Goal: Task Accomplishment & Management: Manage account settings

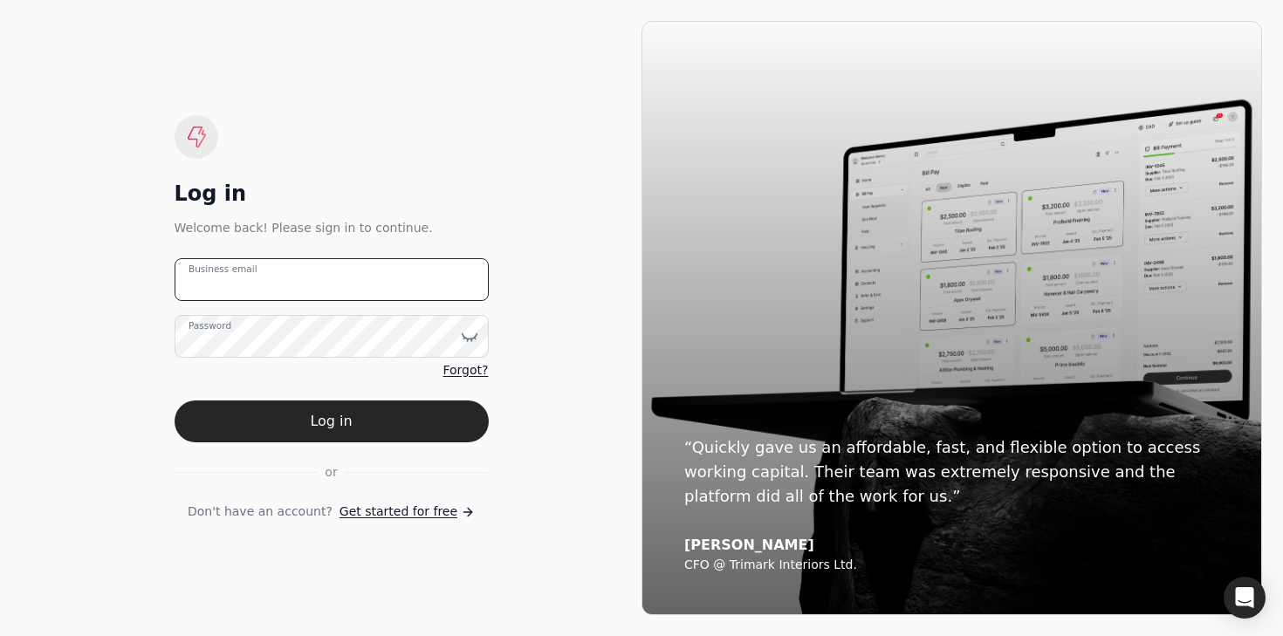
click at [400, 273] on email "Business email" at bounding box center [331, 279] width 314 height 43
click at [371, 288] on email "Business email" at bounding box center [331, 279] width 314 height 43
type email "j"
type email "[PERSON_NAME][EMAIL_ADDRESS][DOMAIN_NAME]"
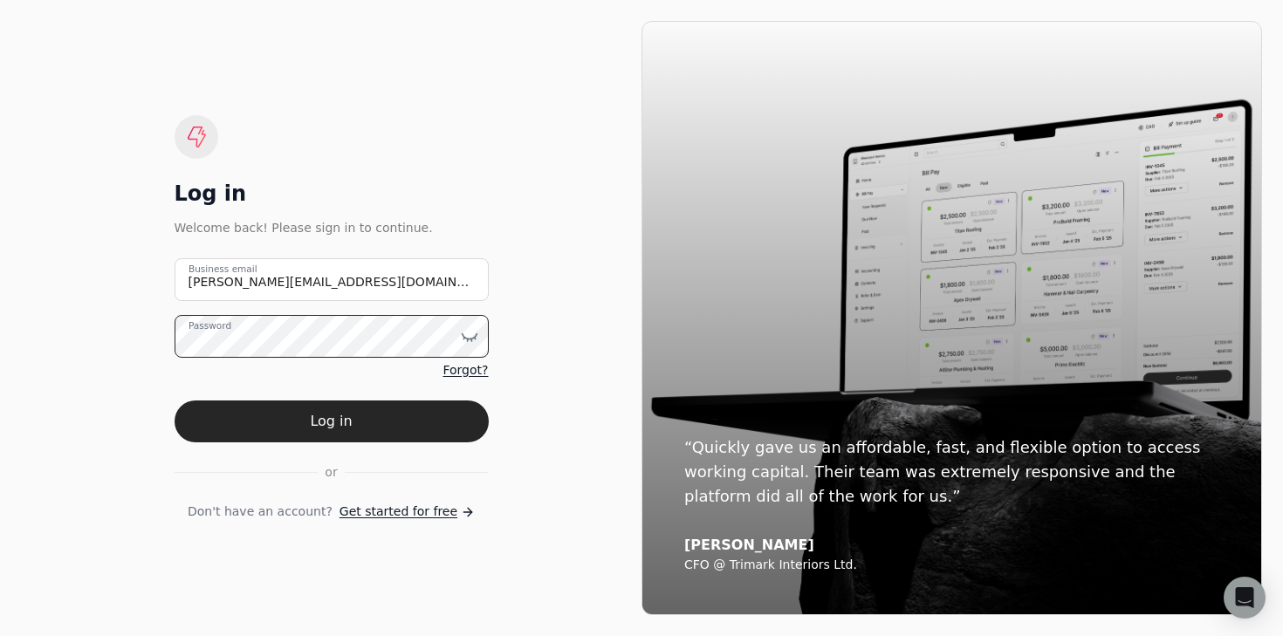
click at [174, 400] on button "Log in" at bounding box center [331, 421] width 314 height 42
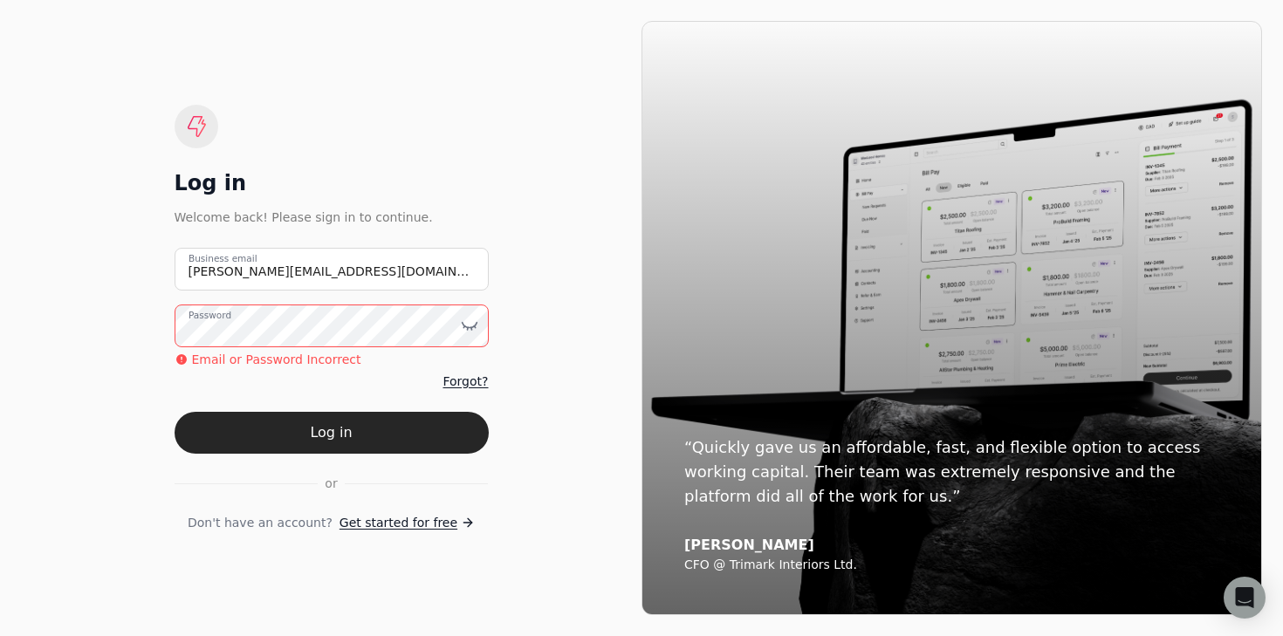
click at [475, 379] on span "Forgot?" at bounding box center [464, 382] width 45 height 18
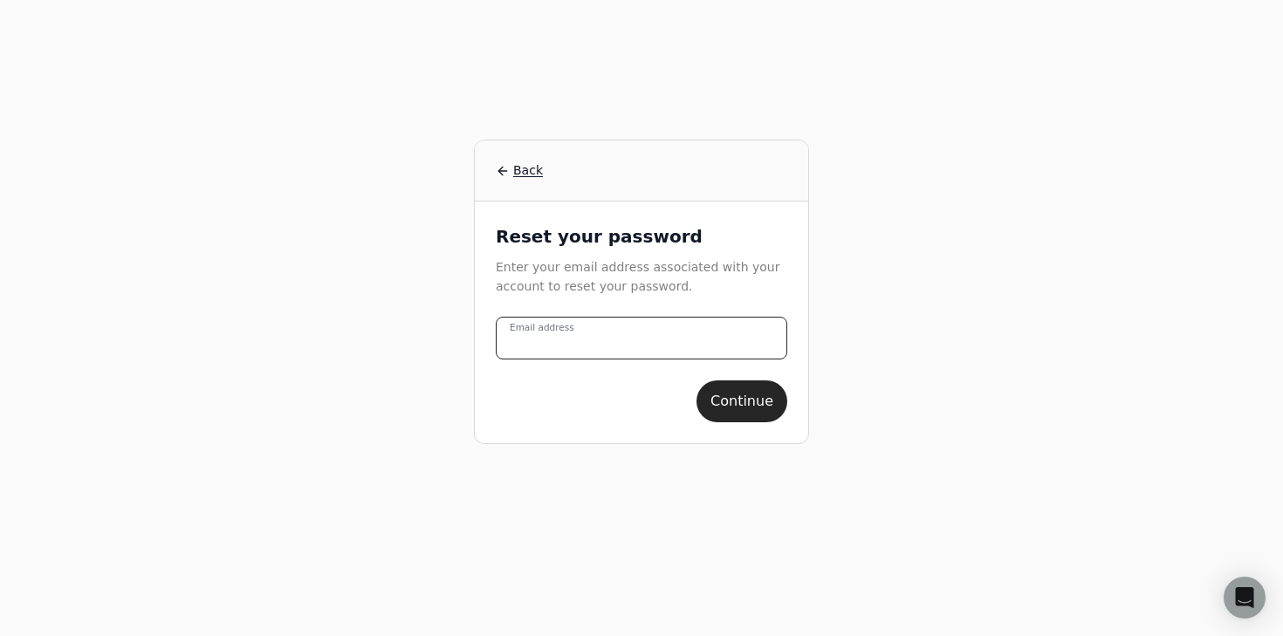
click at [628, 324] on address "Email address" at bounding box center [641, 338] width 291 height 43
type address "[PERSON_NAME][EMAIL_ADDRESS][DOMAIN_NAME]"
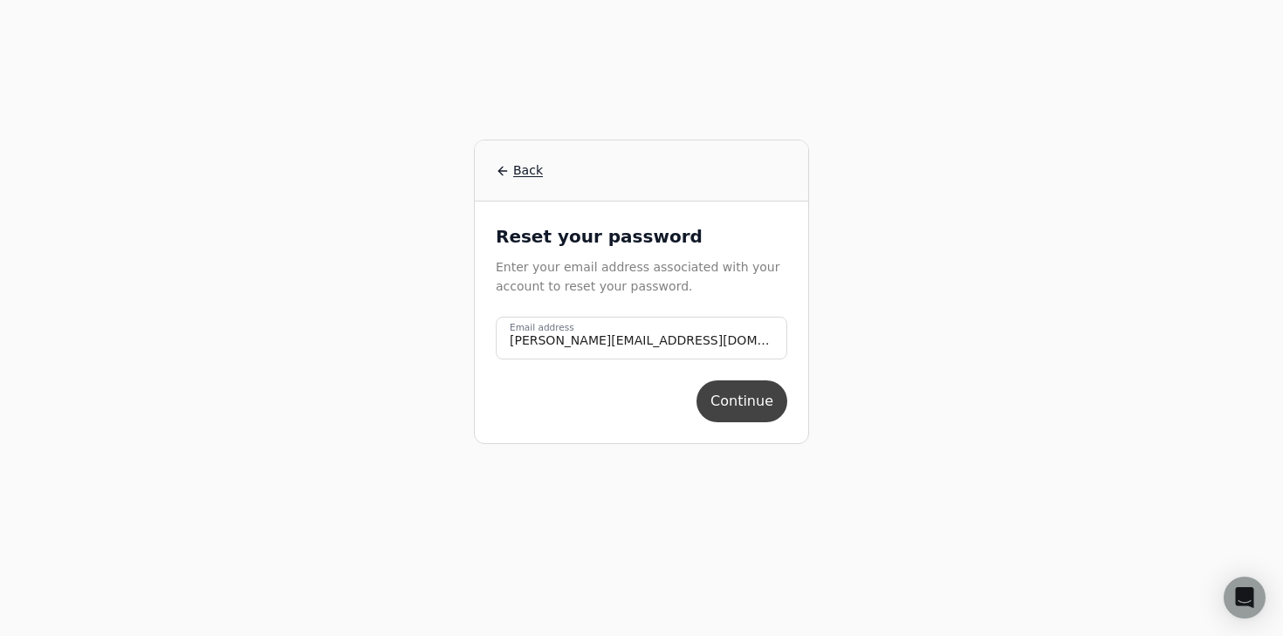
click at [750, 404] on button "Continue" at bounding box center [741, 401] width 91 height 42
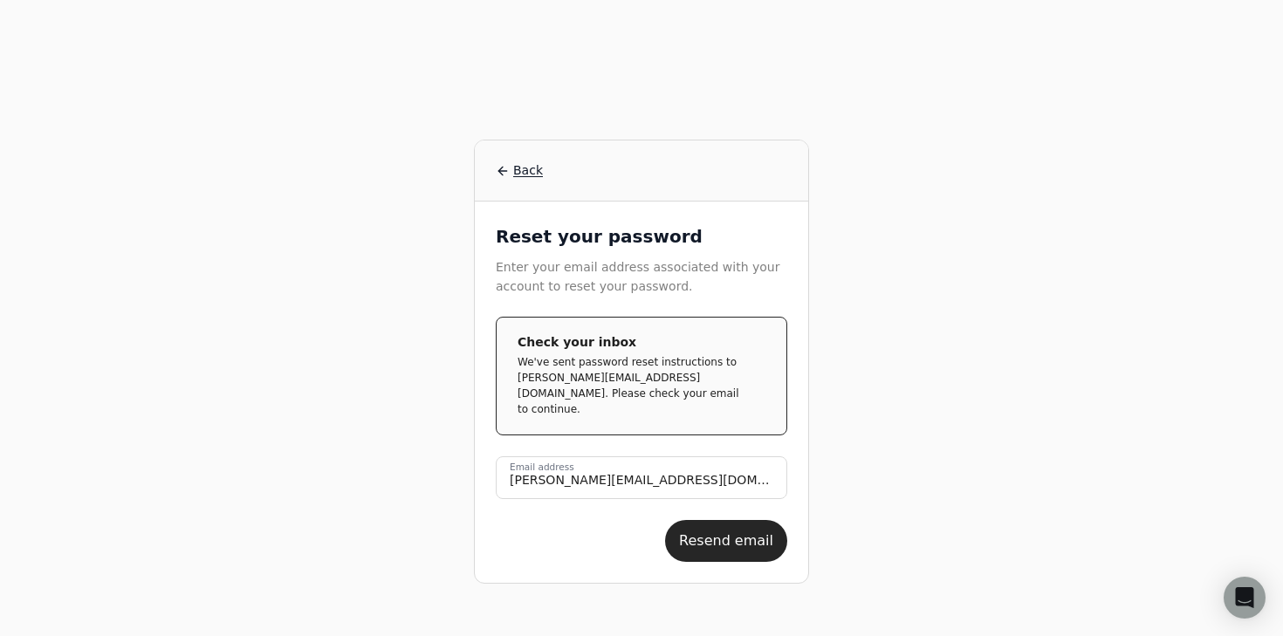
click at [684, 387] on p "We've sent password reset instructions to [PERSON_NAME][EMAIL_ADDRESS][DOMAIN_N…" at bounding box center [634, 385] width 234 height 63
click at [811, 378] on div "Back Reset your password Enter your email address associated with your account …" at bounding box center [641, 318] width 1117 height 636
click at [497, 165] on icon at bounding box center [503, 171] width 14 height 14
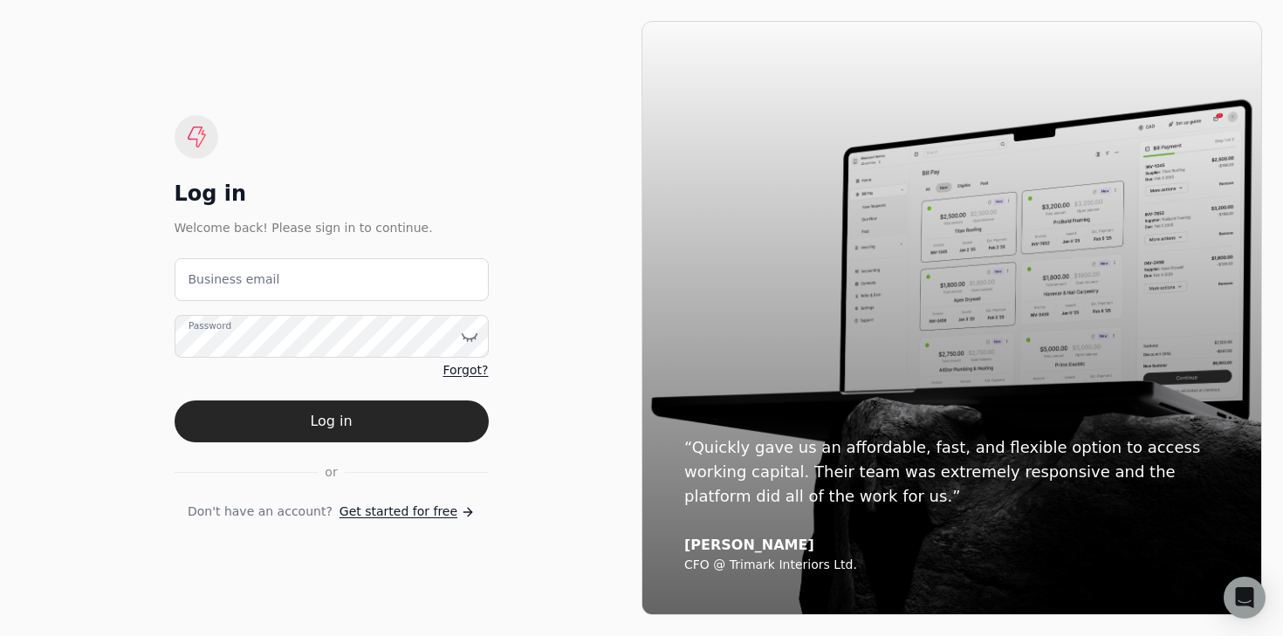
click at [314, 226] on div "Welcome back! Please sign in to continue." at bounding box center [331, 227] width 314 height 19
click at [401, 511] on span "Get started for free" at bounding box center [398, 512] width 118 height 18
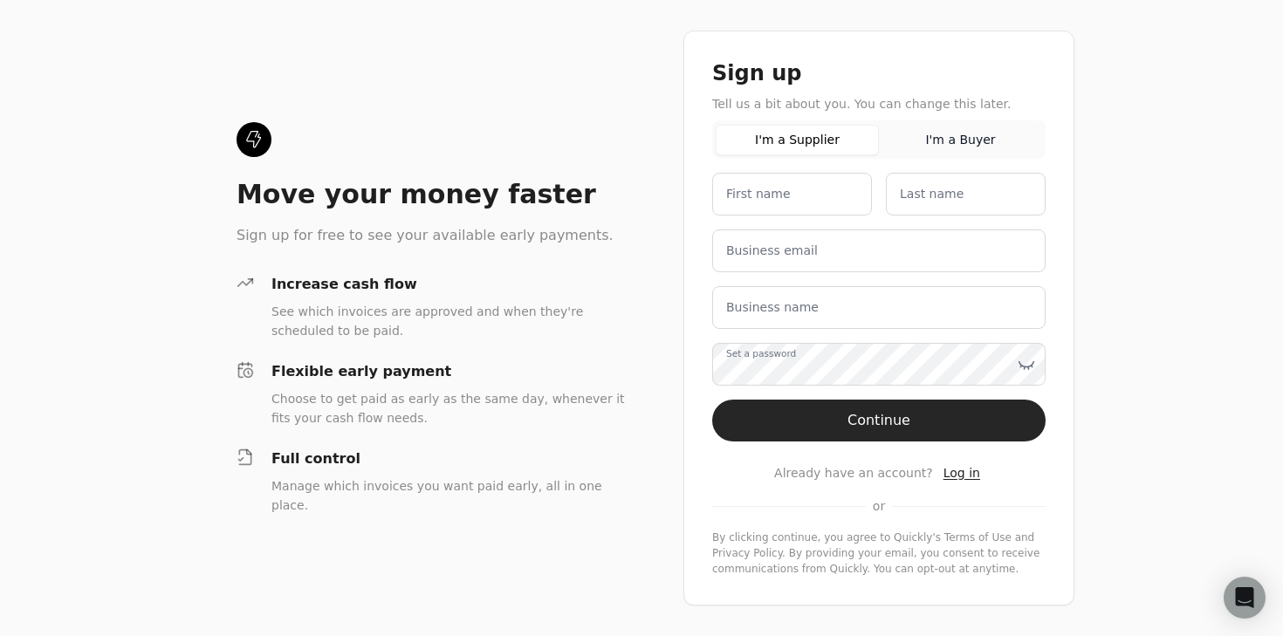
click at [200, 614] on div "Move your money faster Sign up for free to see your available early payments. I…" at bounding box center [641, 318] width 1283 height 636
